Goal: Use online tool/utility

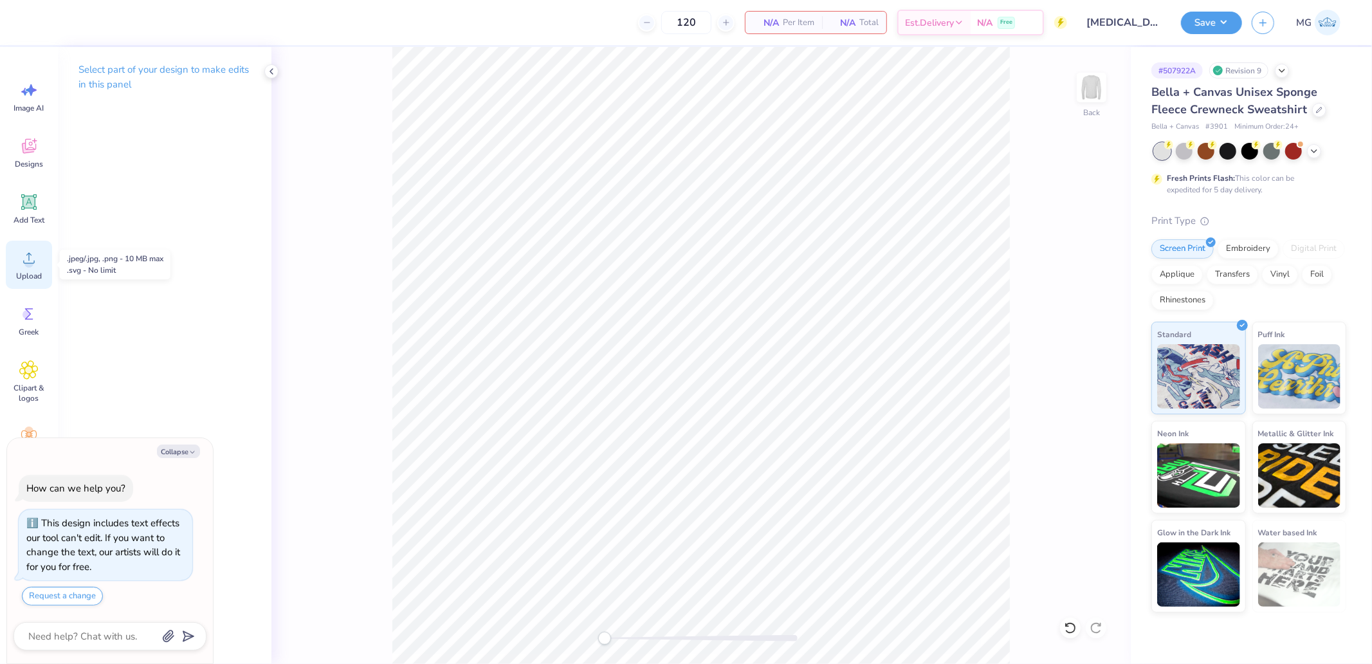
click at [22, 261] on icon at bounding box center [28, 257] width 19 height 19
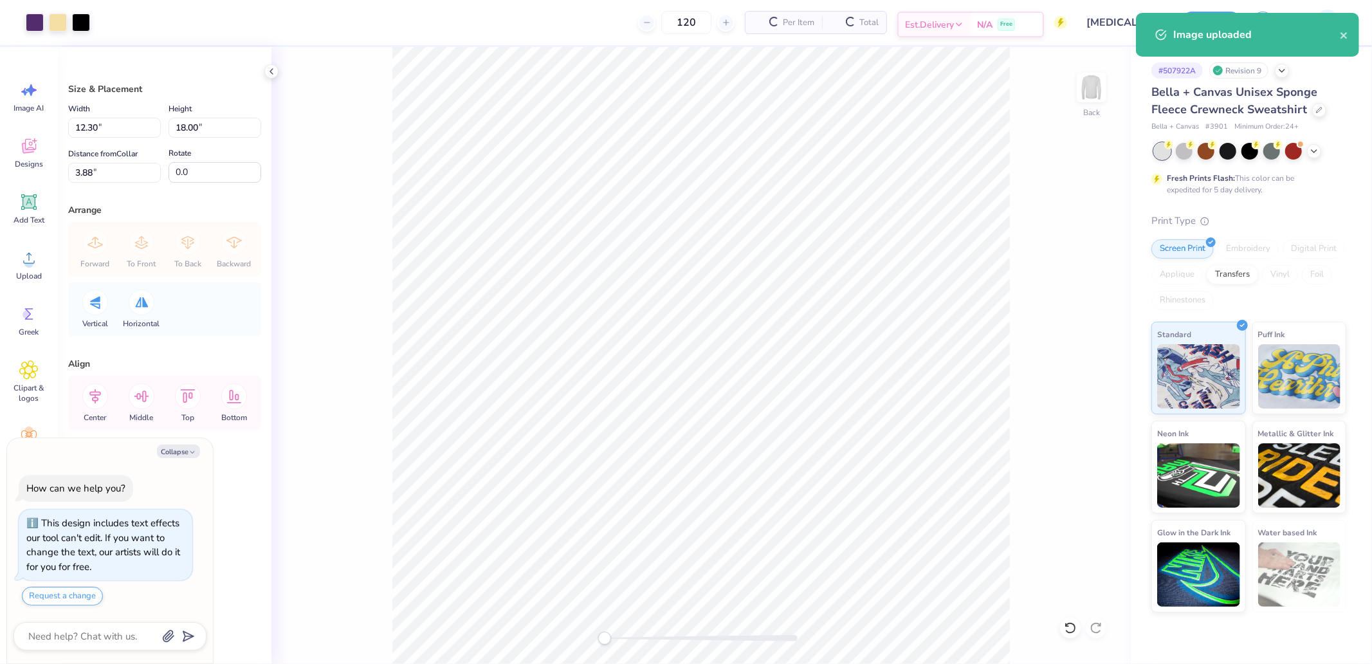
type textarea "x"
click at [191, 123] on input "18.00" at bounding box center [215, 128] width 93 height 20
type input "15"
type textarea "x"
type input "10.25"
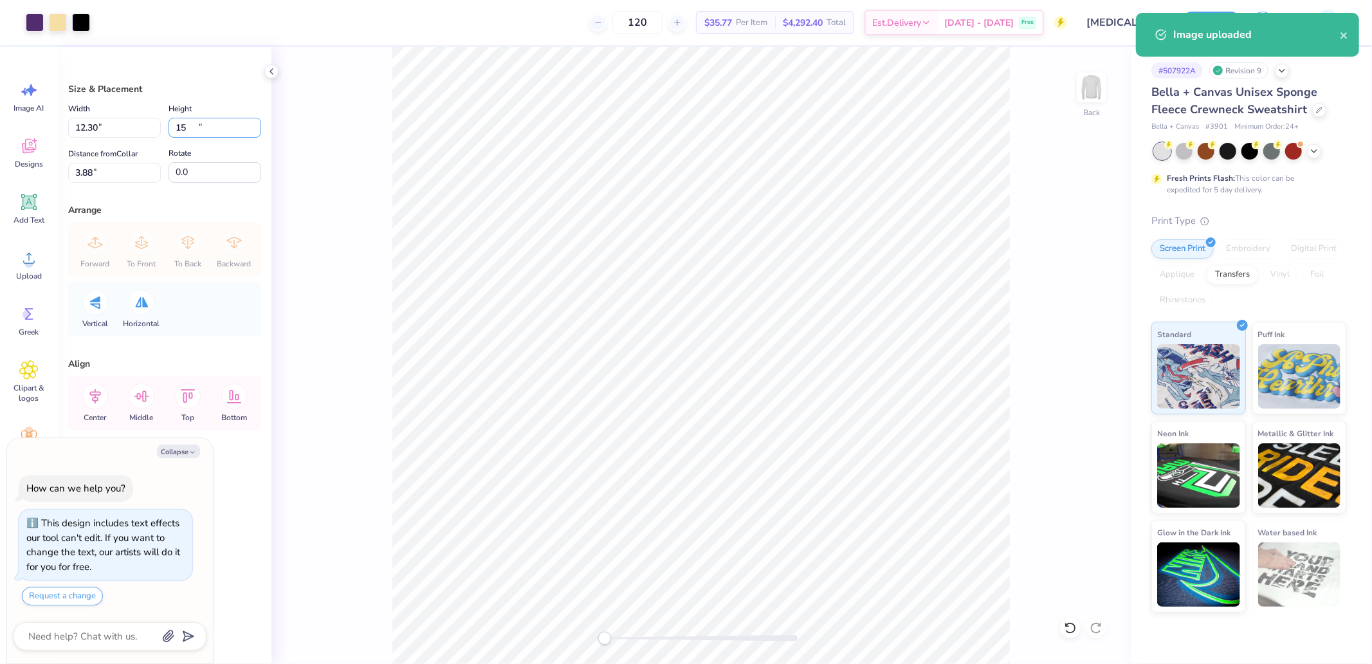
type input "15.00"
click at [127, 163] on input "5.37" at bounding box center [114, 173] width 93 height 20
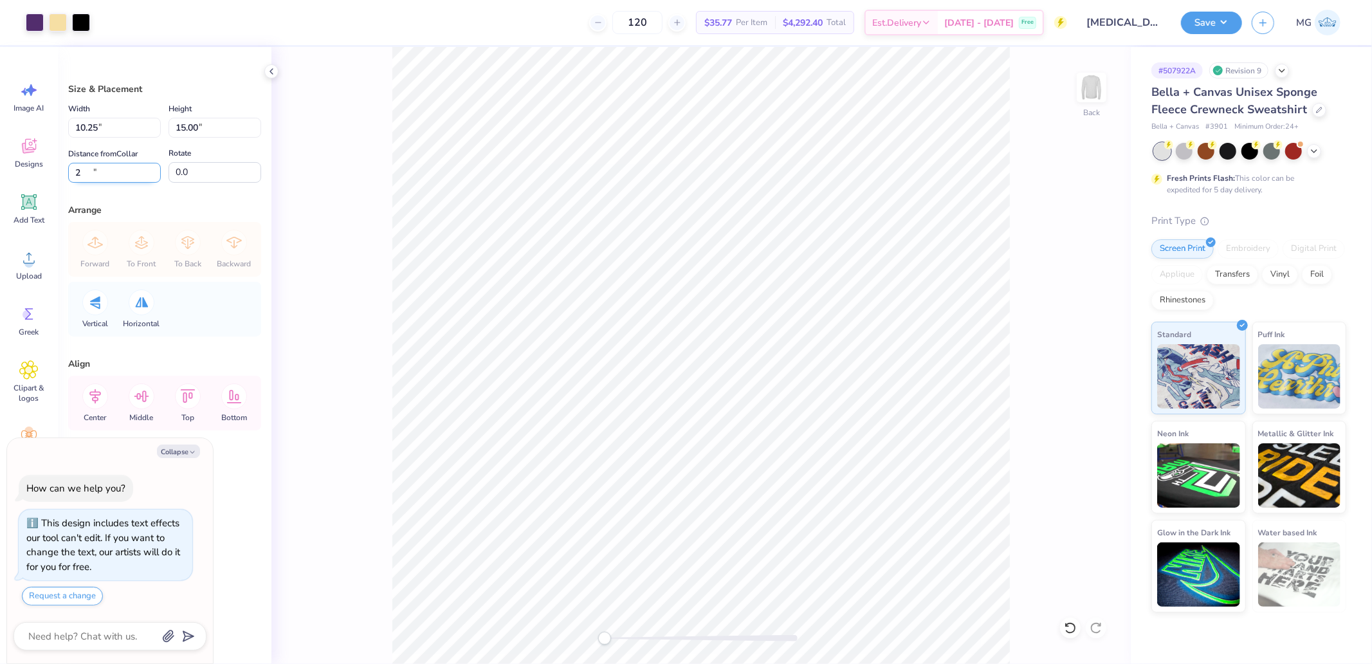
type input "2"
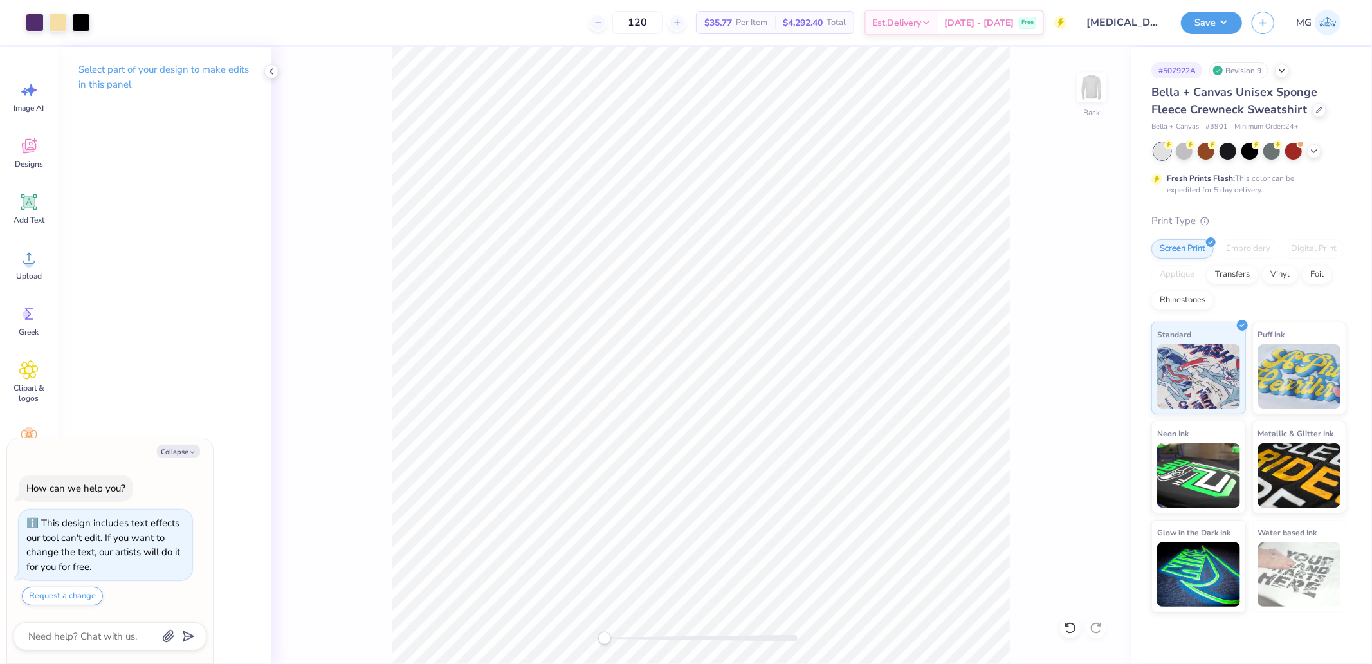
type textarea "x"
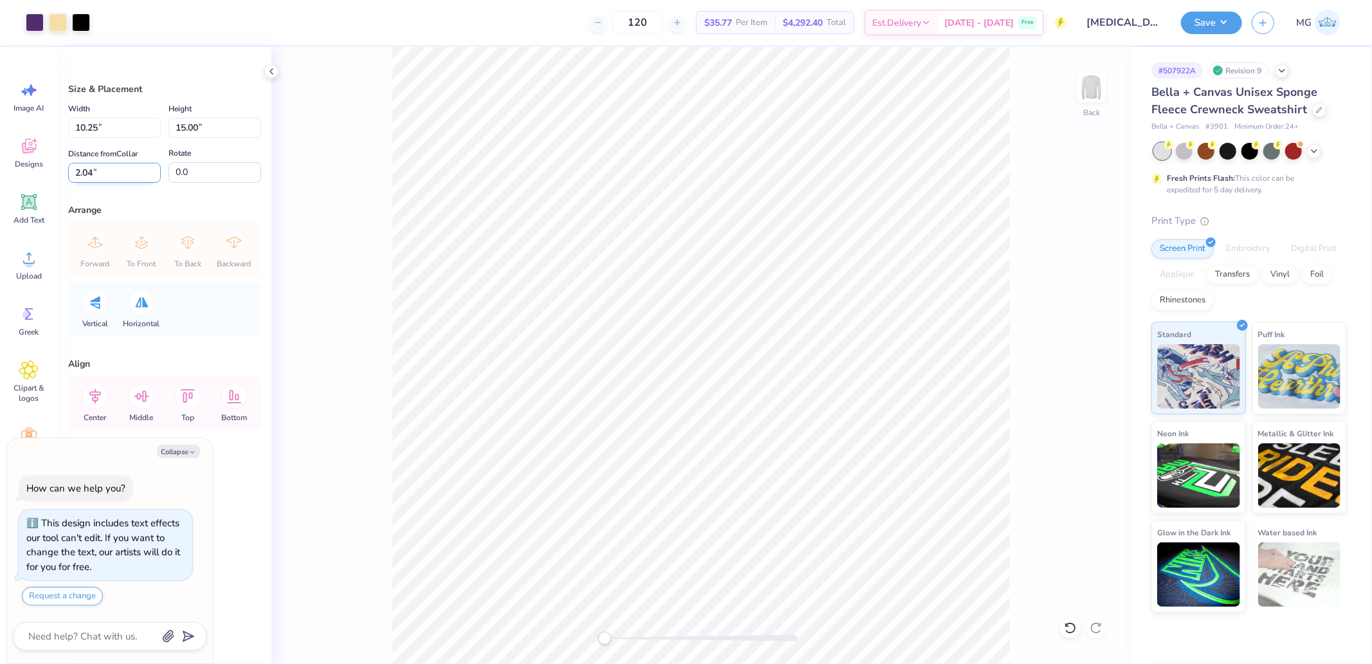
click at [105, 172] on input "2.04" at bounding box center [114, 173] width 93 height 20
type input "2"
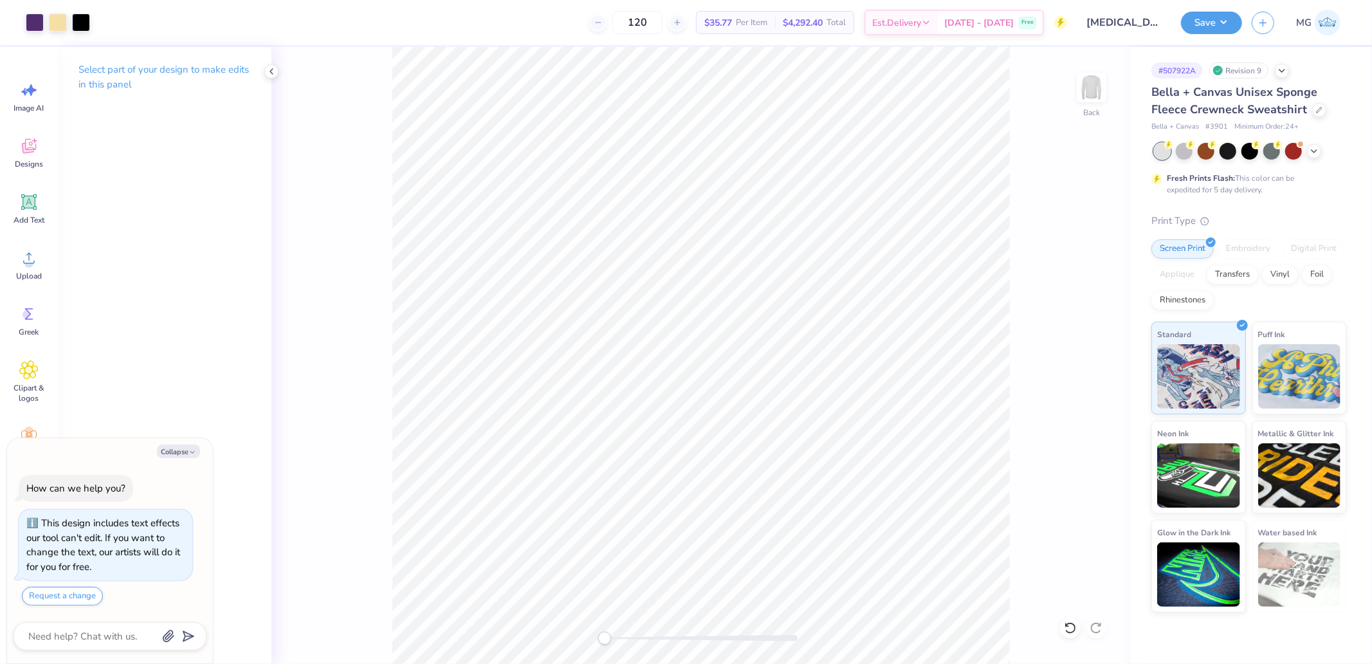
click at [1072, 538] on div "Back" at bounding box center [700, 355] width 859 height 617
click at [1024, 594] on div "Back" at bounding box center [700, 355] width 859 height 617
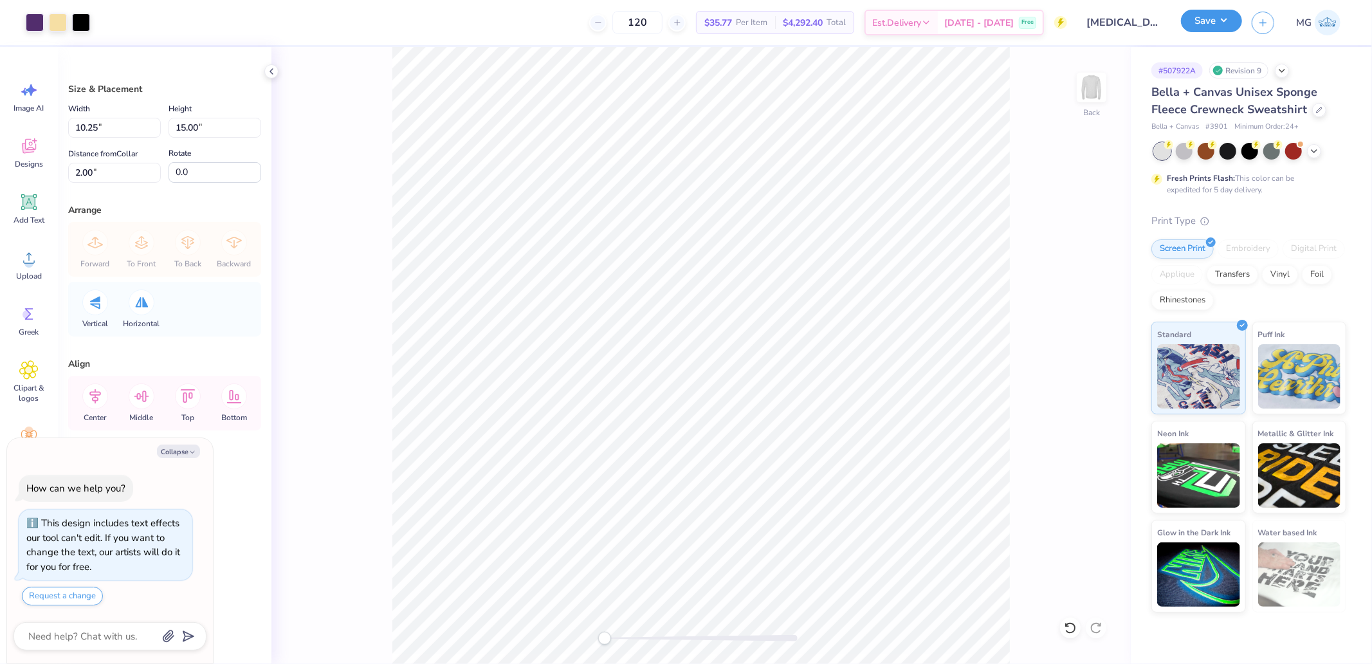
click at [1207, 18] on button "Save" at bounding box center [1211, 21] width 61 height 23
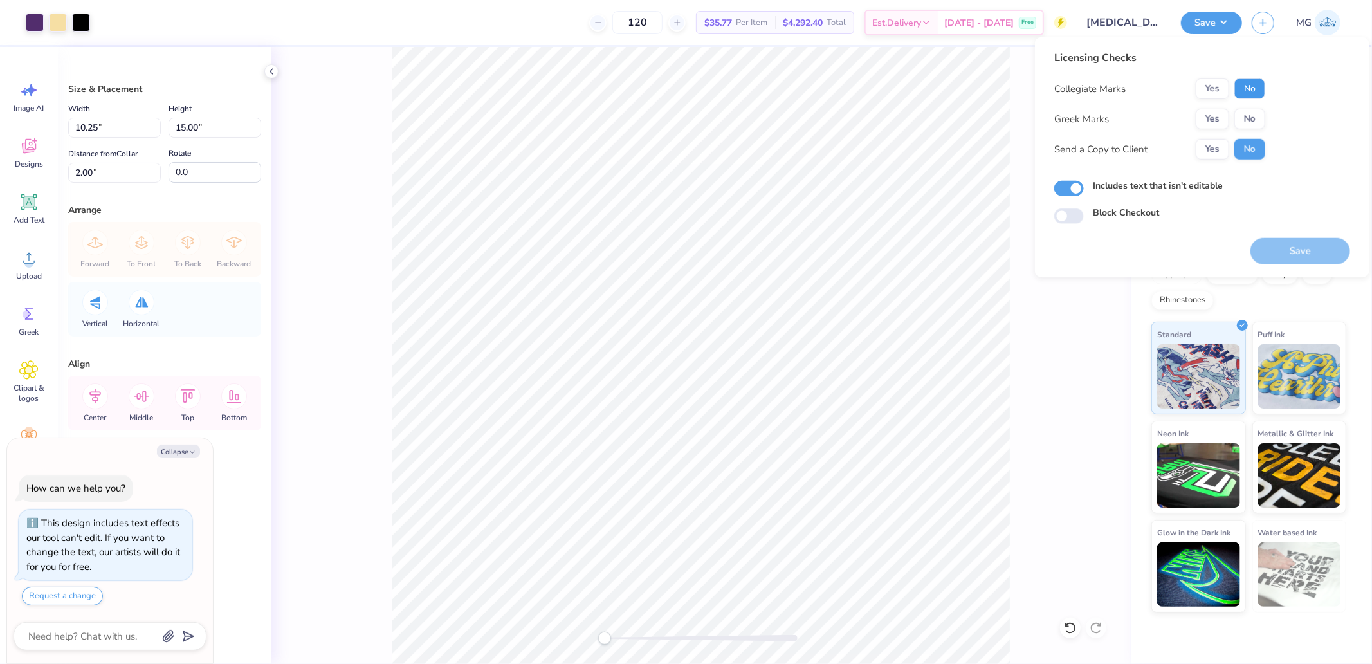
click at [1262, 94] on button "No" at bounding box center [1249, 88] width 31 height 21
drag, startPoint x: 1235, startPoint y: 117, endPoint x: 1240, endPoint y: 136, distance: 19.2
click at [1235, 118] on button "No" at bounding box center [1249, 119] width 31 height 21
click at [1216, 111] on button "Yes" at bounding box center [1212, 119] width 33 height 21
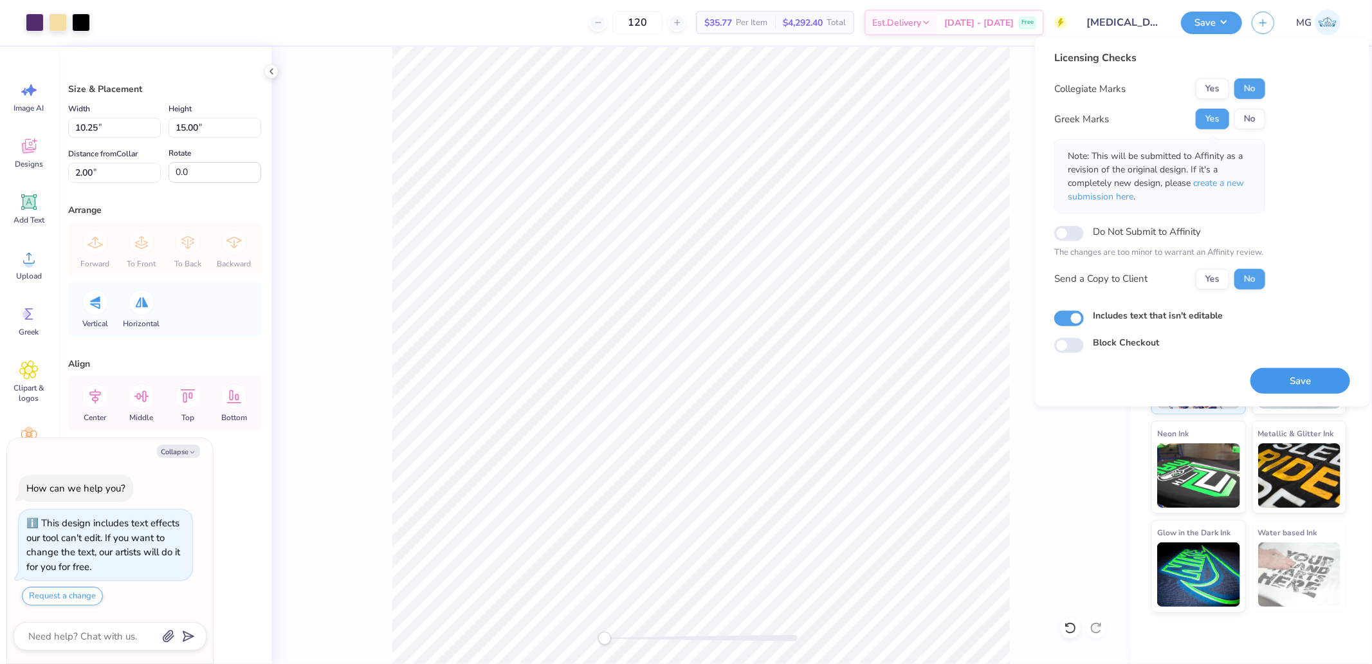
click at [1301, 369] on button "Save" at bounding box center [1301, 380] width 100 height 26
type textarea "x"
